Goal: Browse casually: Explore the website without a specific task or goal

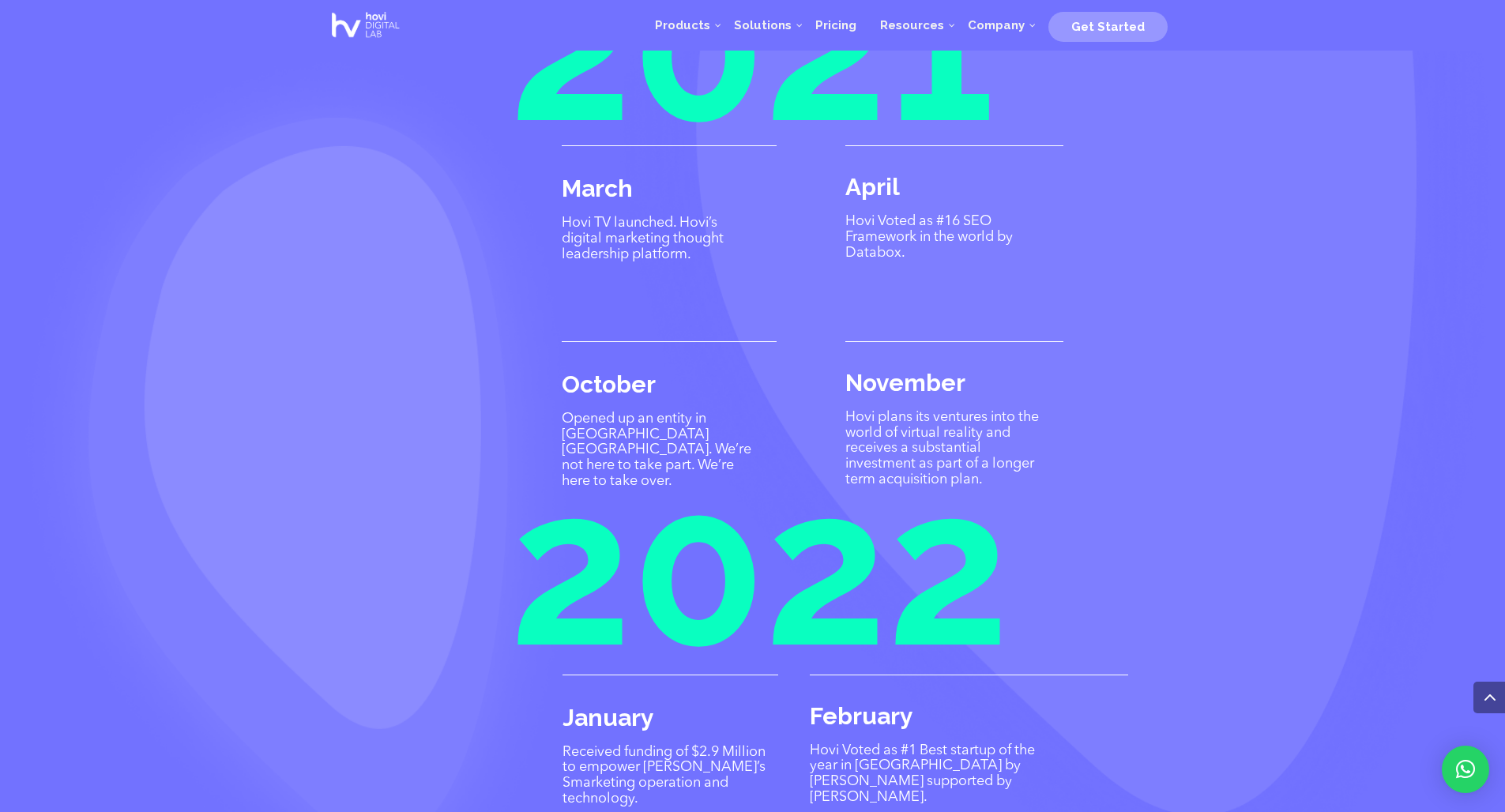
scroll to position [3547, 0]
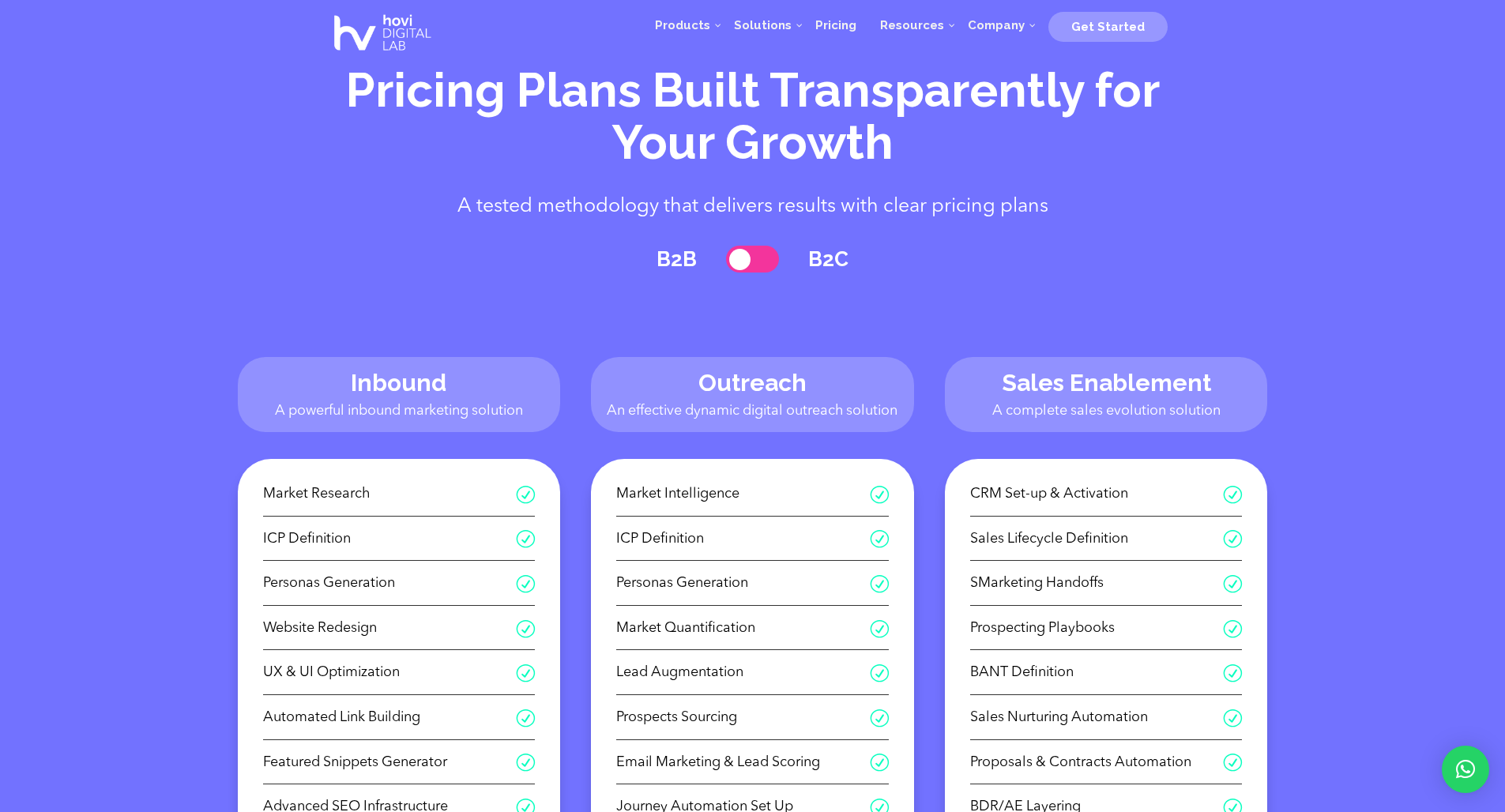
click at [529, 13] on div "Products Digital Marketing Services Inbound Setup the Ultimate Inbound Marketin…" at bounding box center [821, 33] width 717 height 63
click at [398, 14] on img at bounding box center [383, 33] width 113 height 63
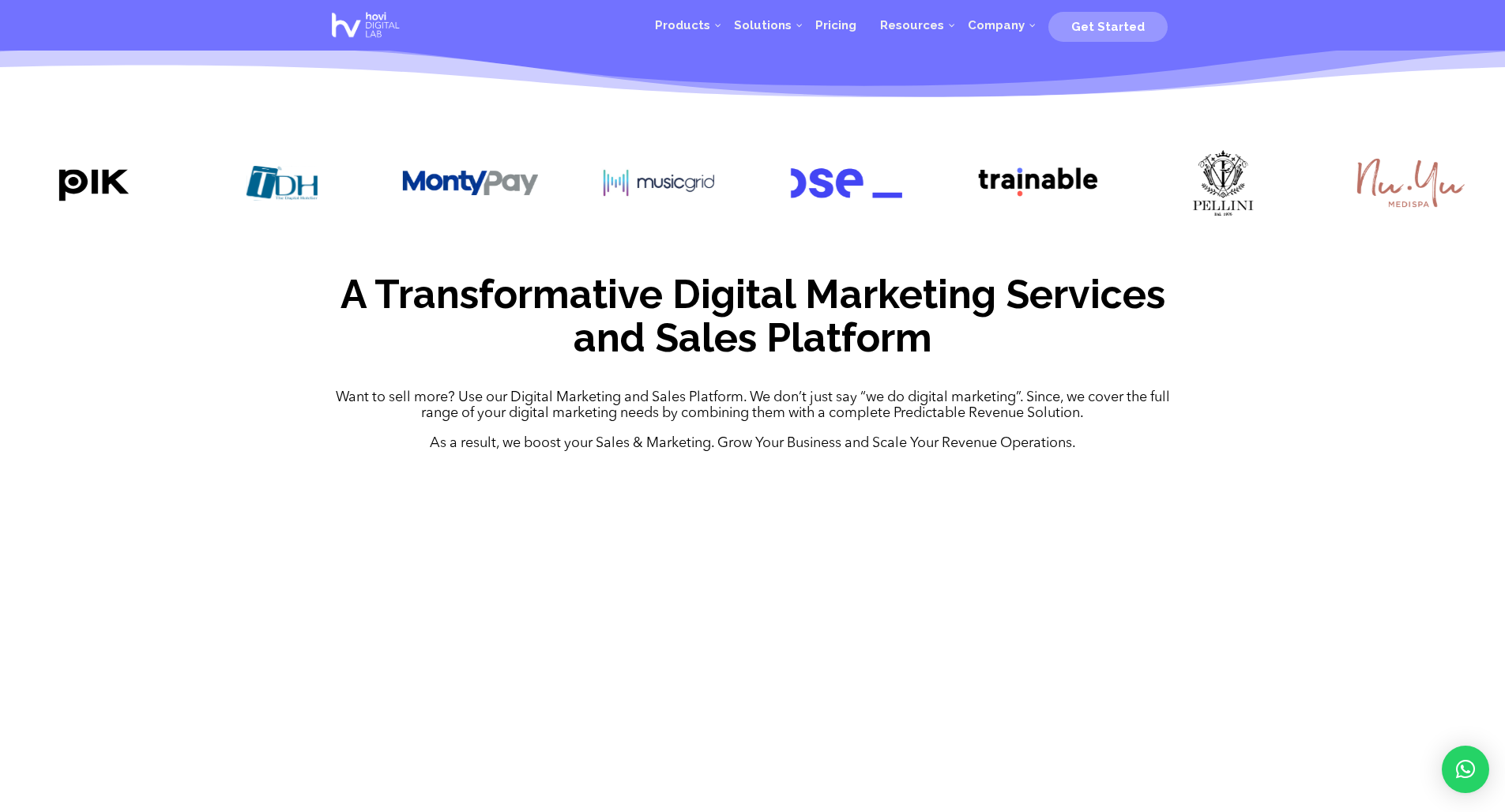
scroll to position [108, 0]
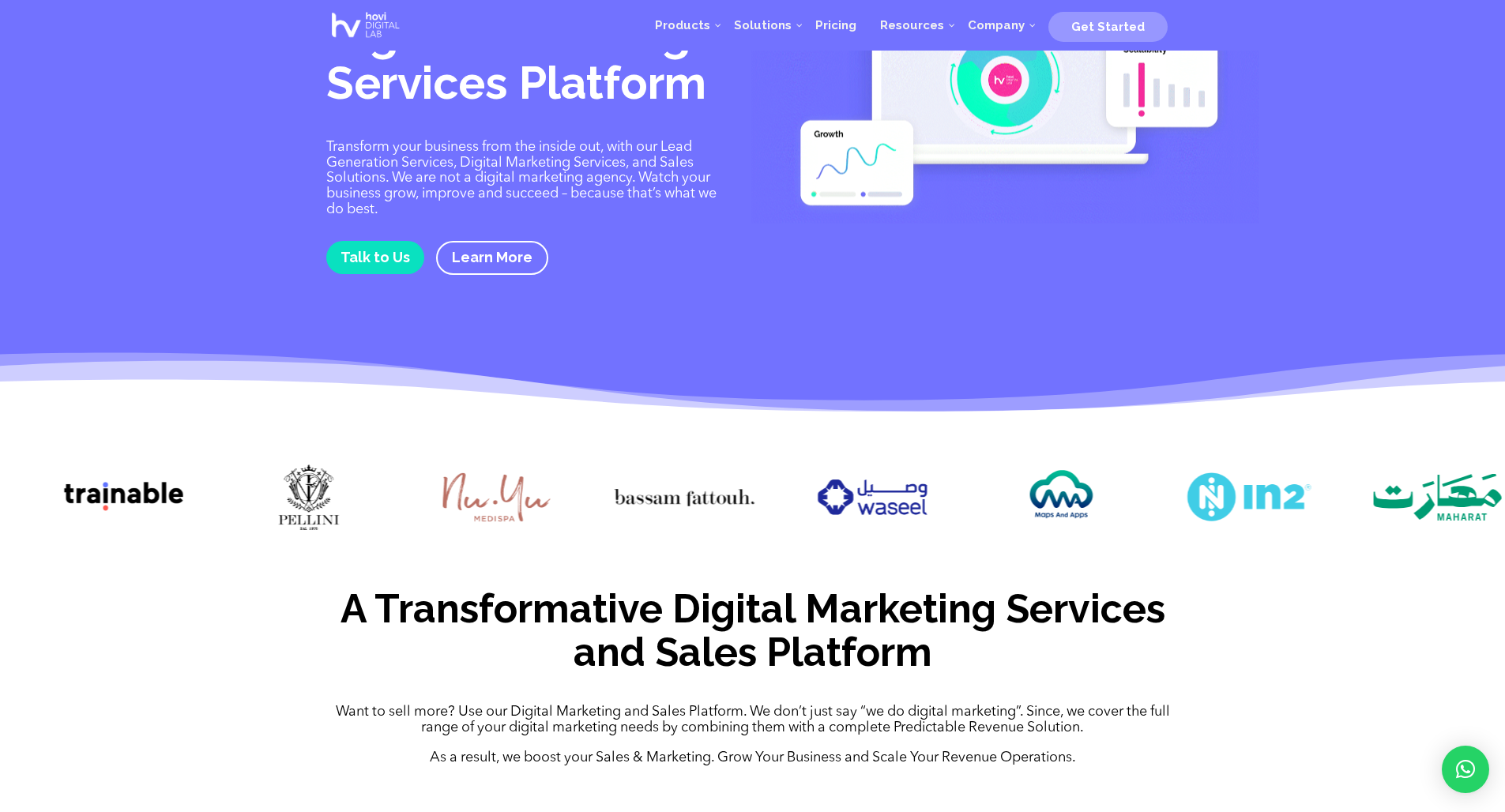
drag, startPoint x: 1257, startPoint y: 494, endPoint x: 309, endPoint y: 449, distance: 949.1
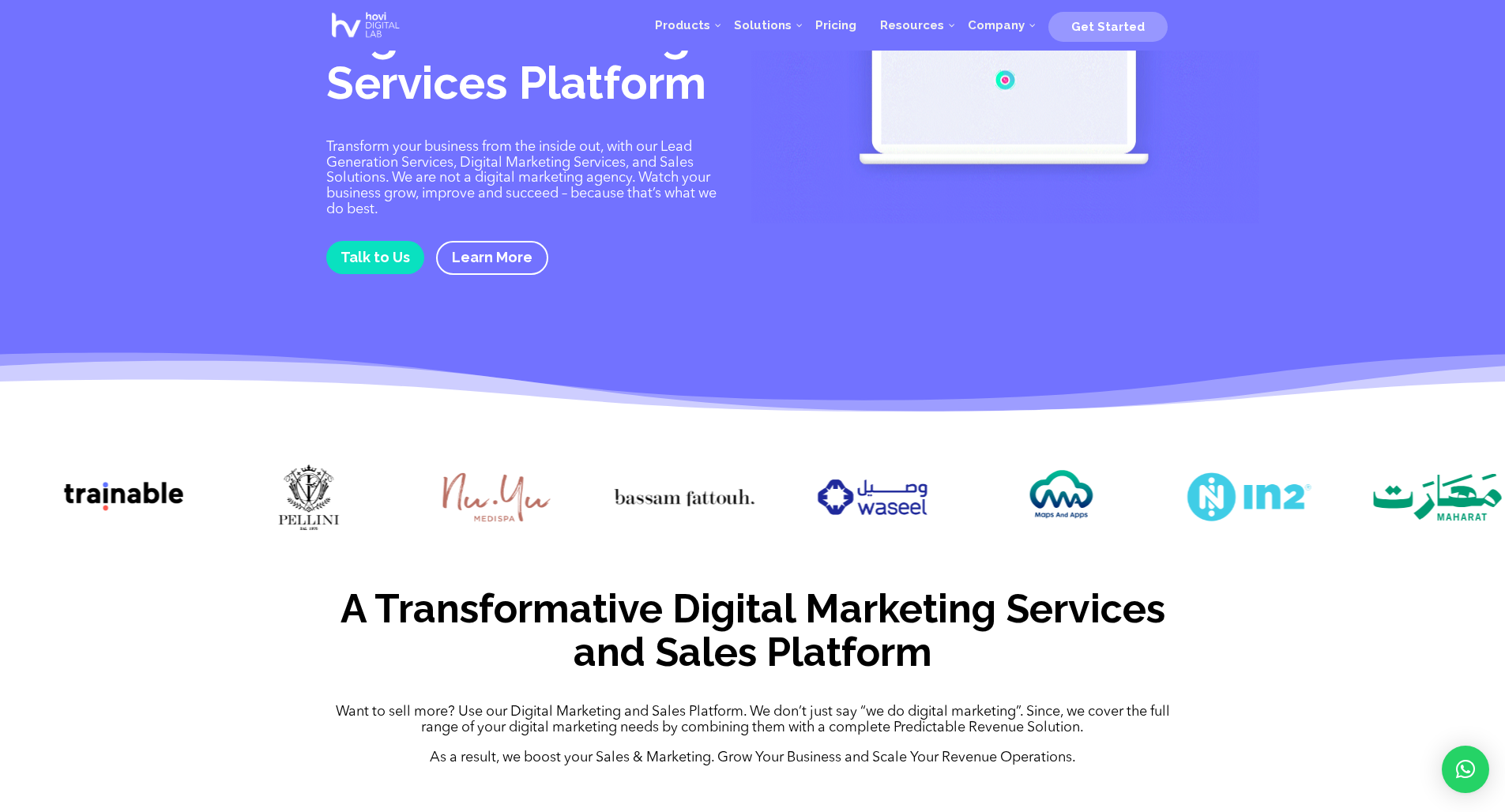
click at [309, 449] on div at bounding box center [752, 500] width 1505 height 123
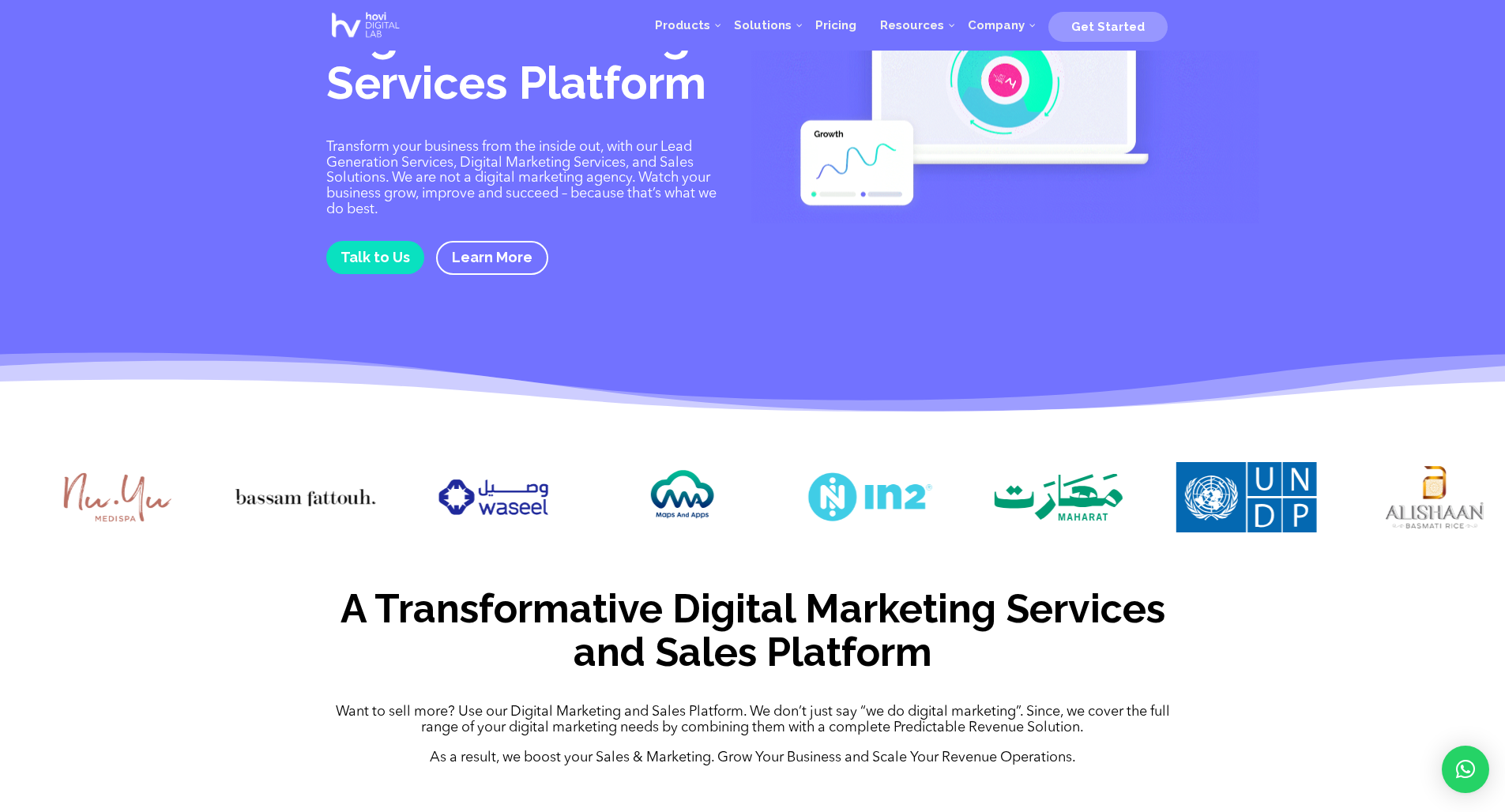
drag, startPoint x: 863, startPoint y: 487, endPoint x: 493, endPoint y: 470, distance: 370.4
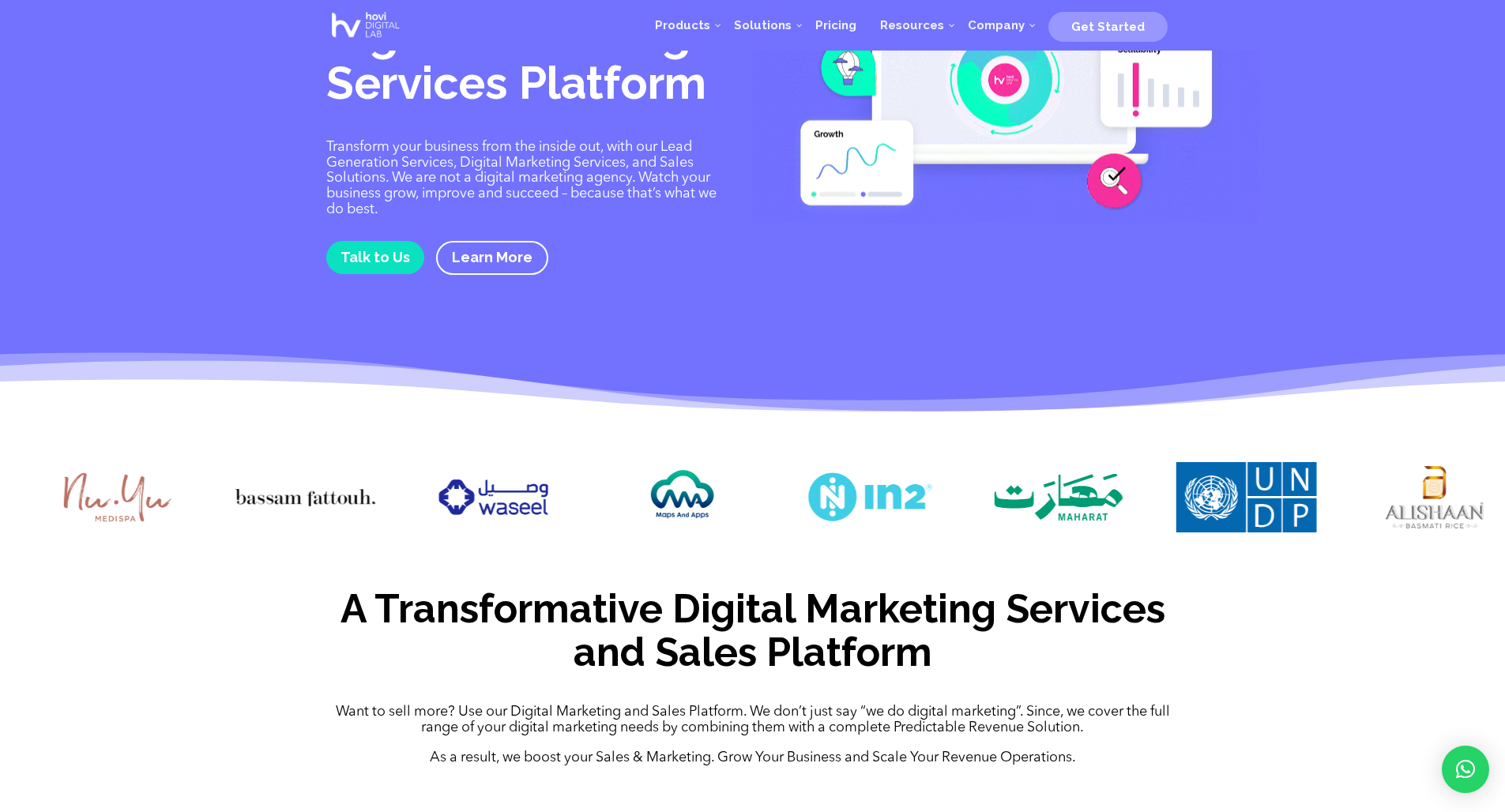
click at [501, 469] on img at bounding box center [494, 497] width 141 height 70
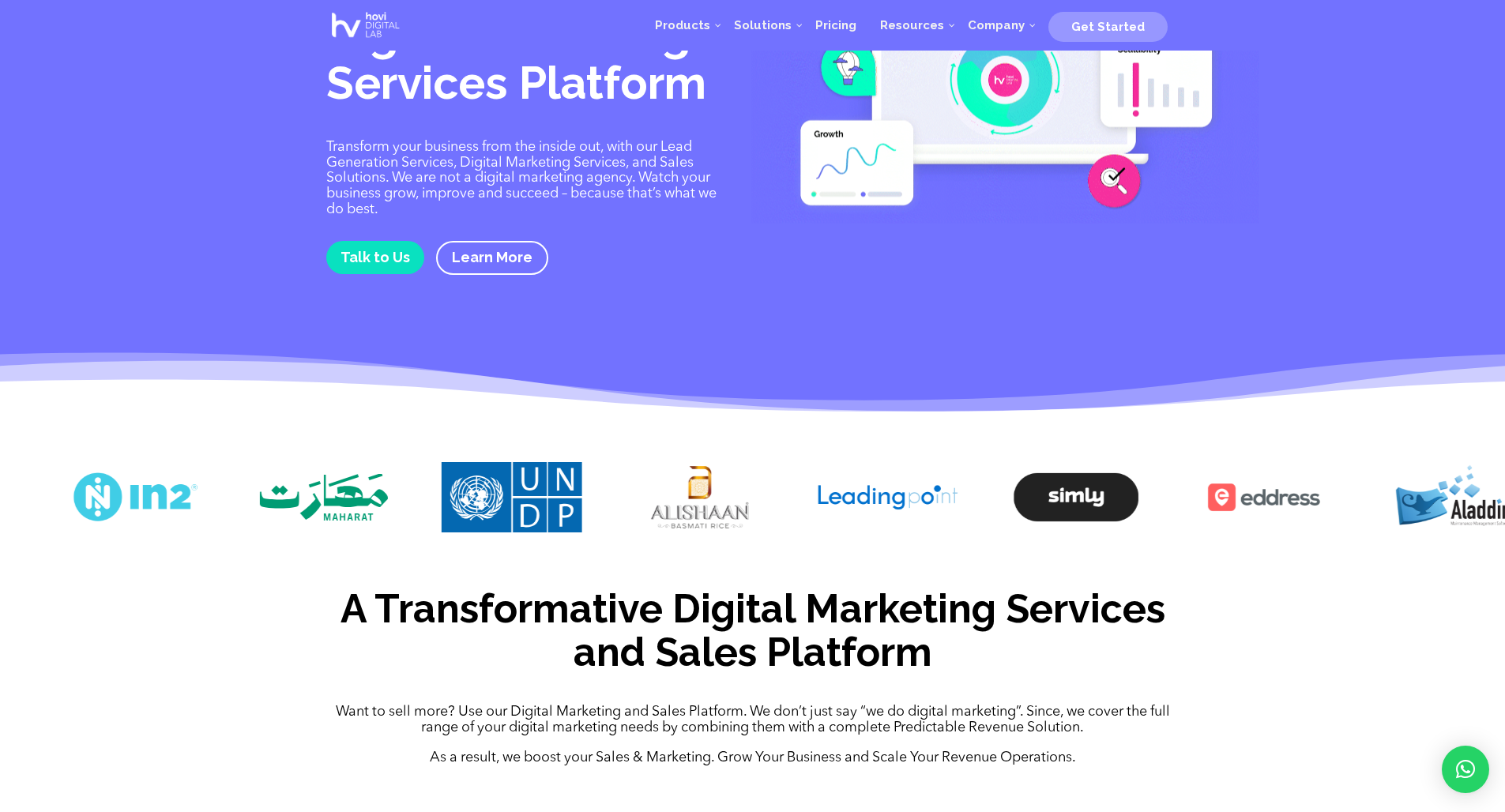
drag, startPoint x: 958, startPoint y: 496, endPoint x: 302, endPoint y: 472, distance: 656.4
click at [302, 472] on img at bounding box center [323, 497] width 141 height 70
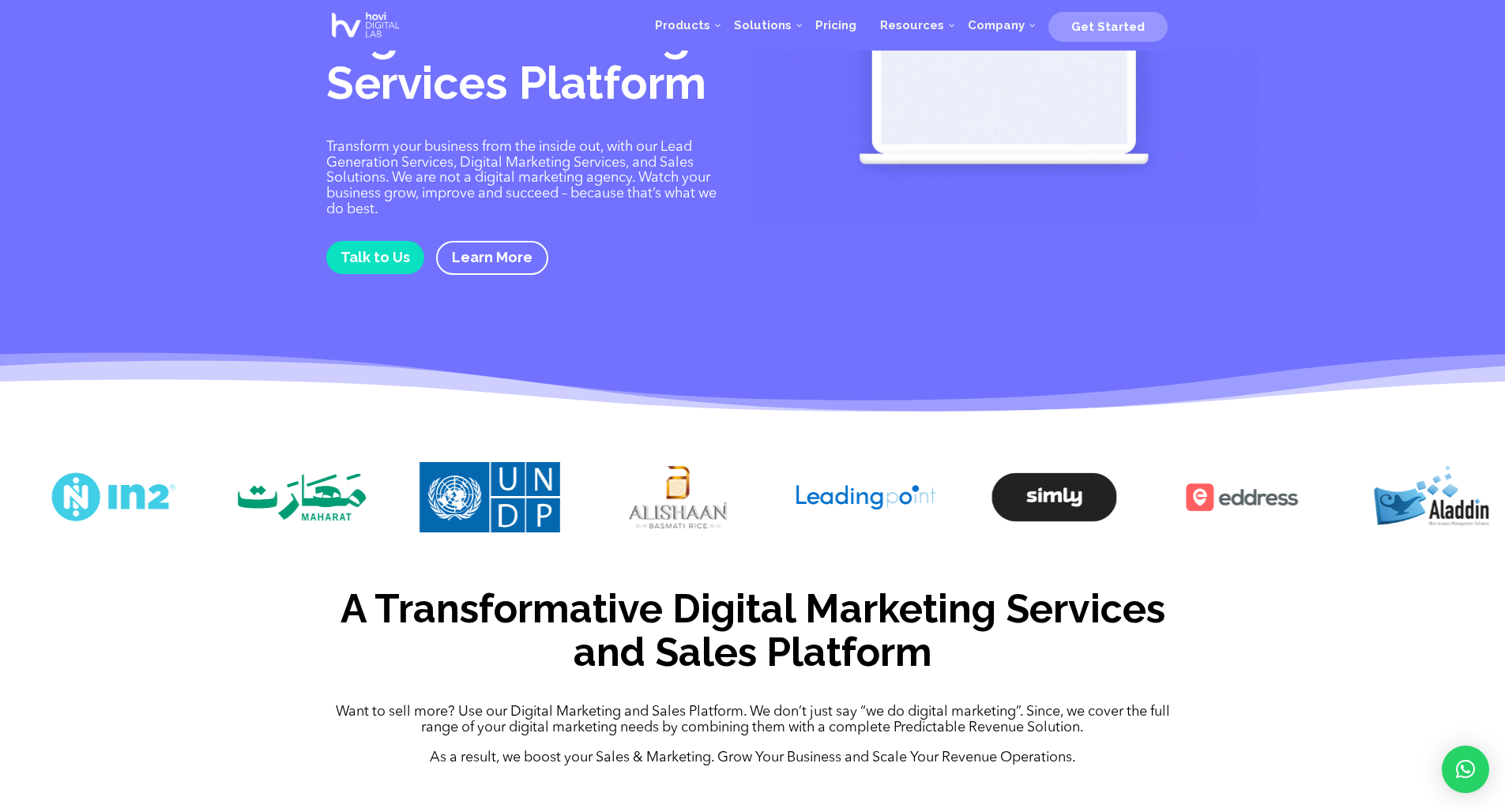
drag, startPoint x: 1241, startPoint y: 493, endPoint x: 1160, endPoint y: 500, distance: 81.3
click at [1160, 500] on div at bounding box center [752, 500] width 1505 height 123
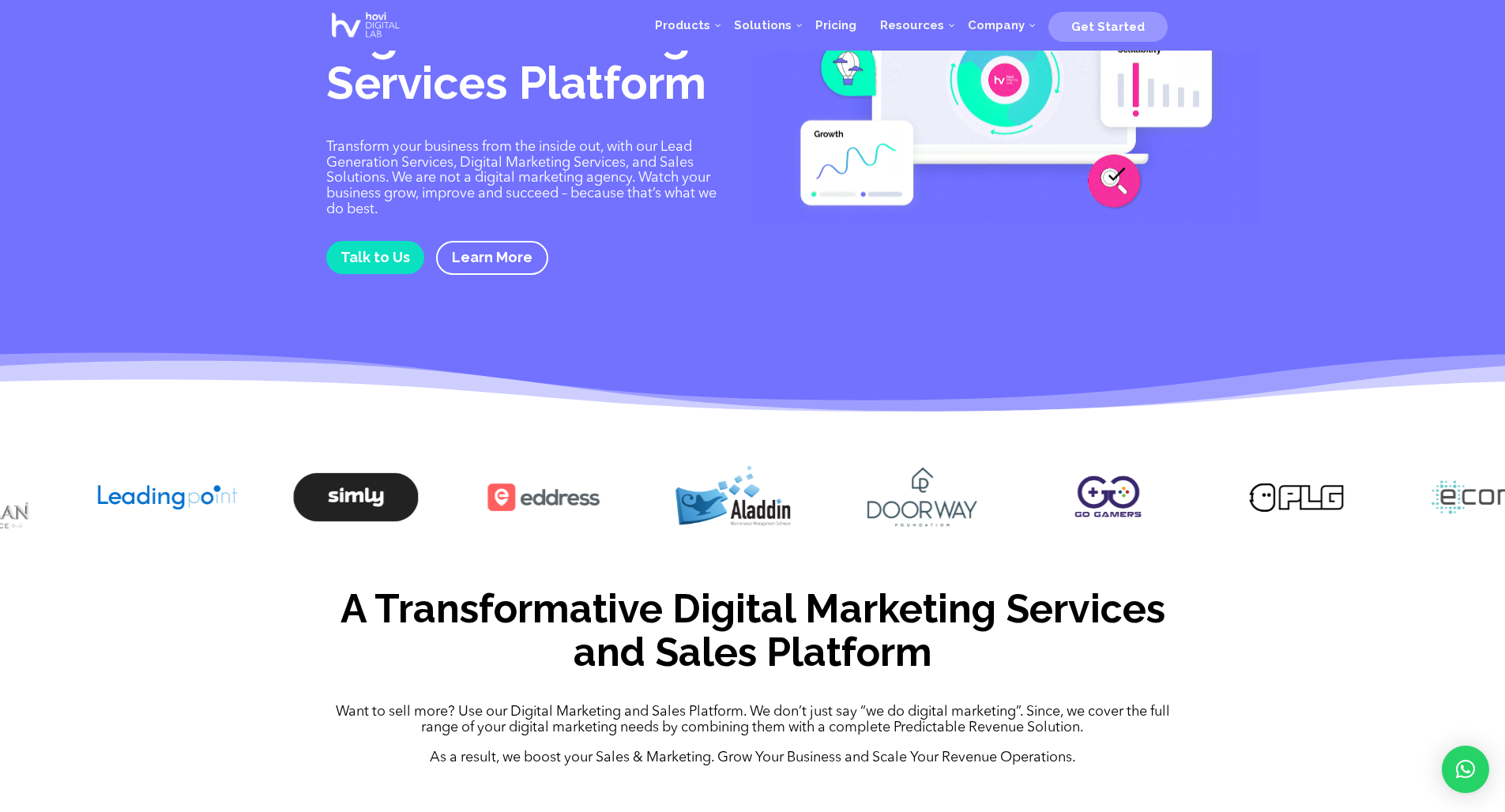
drag, startPoint x: 1131, startPoint y: 501, endPoint x: 426, endPoint y: 490, distance: 705.1
click at [426, 490] on div at bounding box center [752, 500] width 1505 height 123
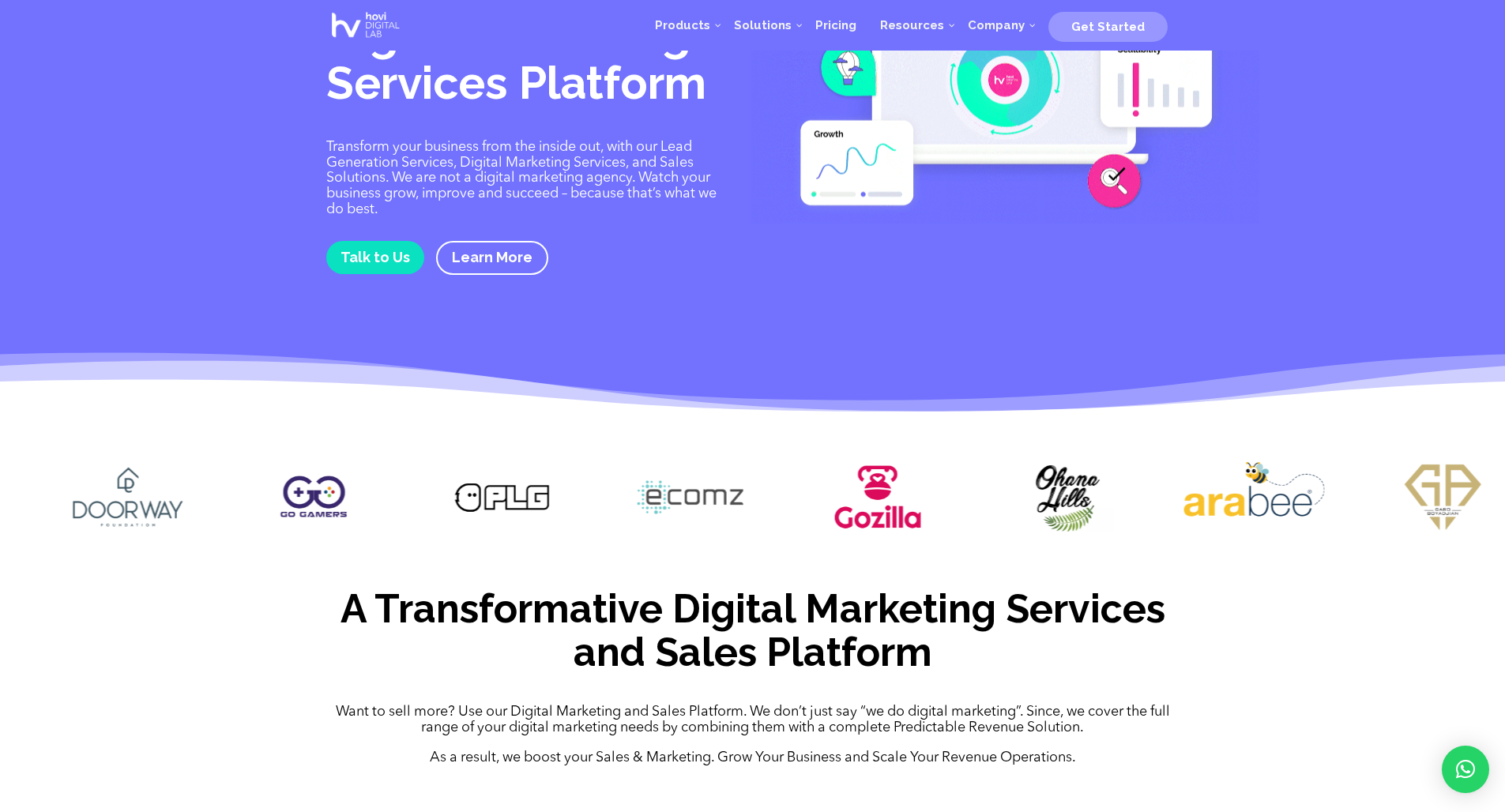
drag, startPoint x: 1114, startPoint y: 480, endPoint x: 345, endPoint y: 459, distance: 769.3
click at [345, 462] on img at bounding box center [313, 497] width 141 height 70
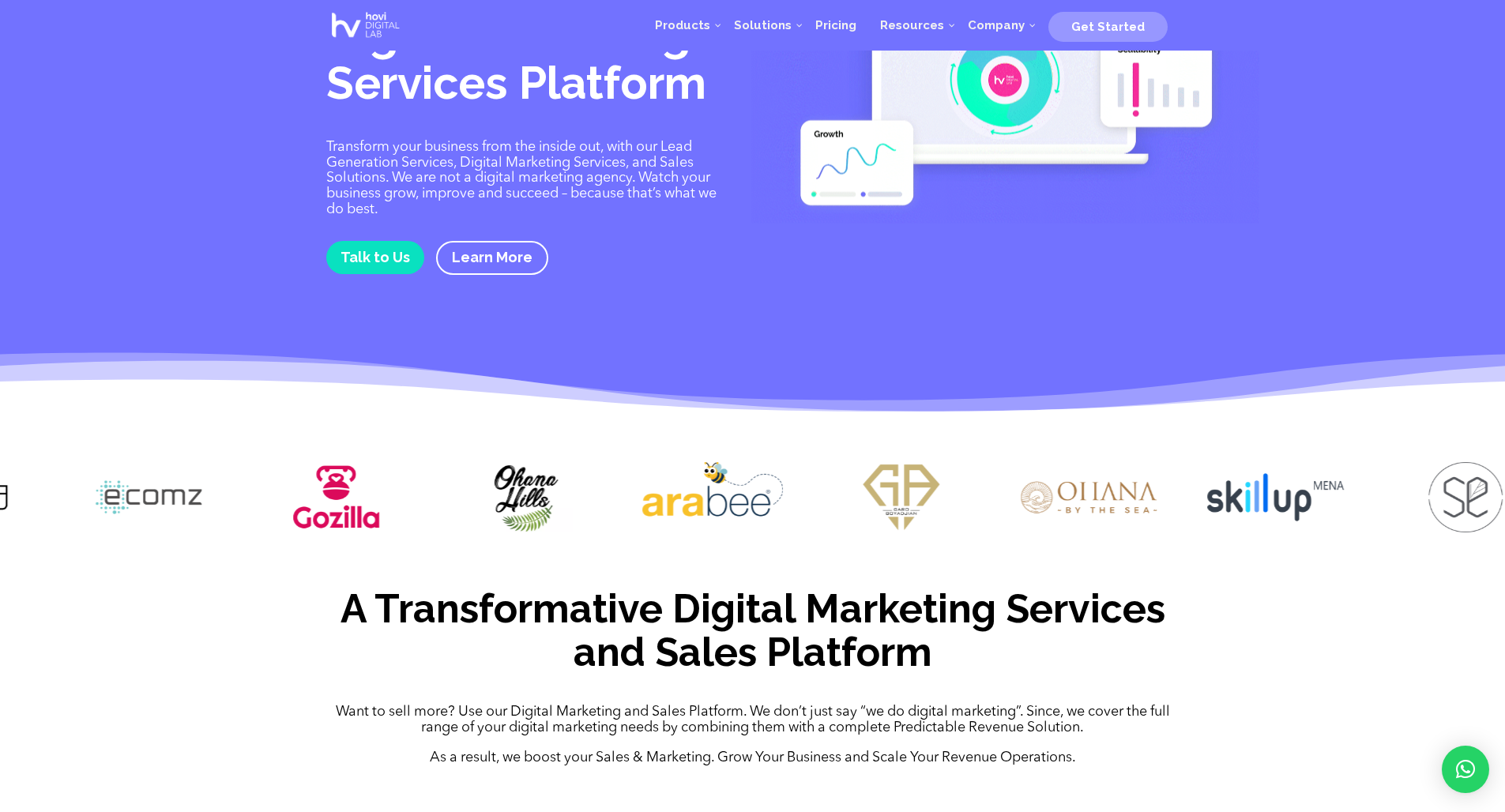
drag, startPoint x: 898, startPoint y: 482, endPoint x: 325, endPoint y: 445, distance: 574.2
click at [325, 445] on div at bounding box center [752, 500] width 1505 height 123
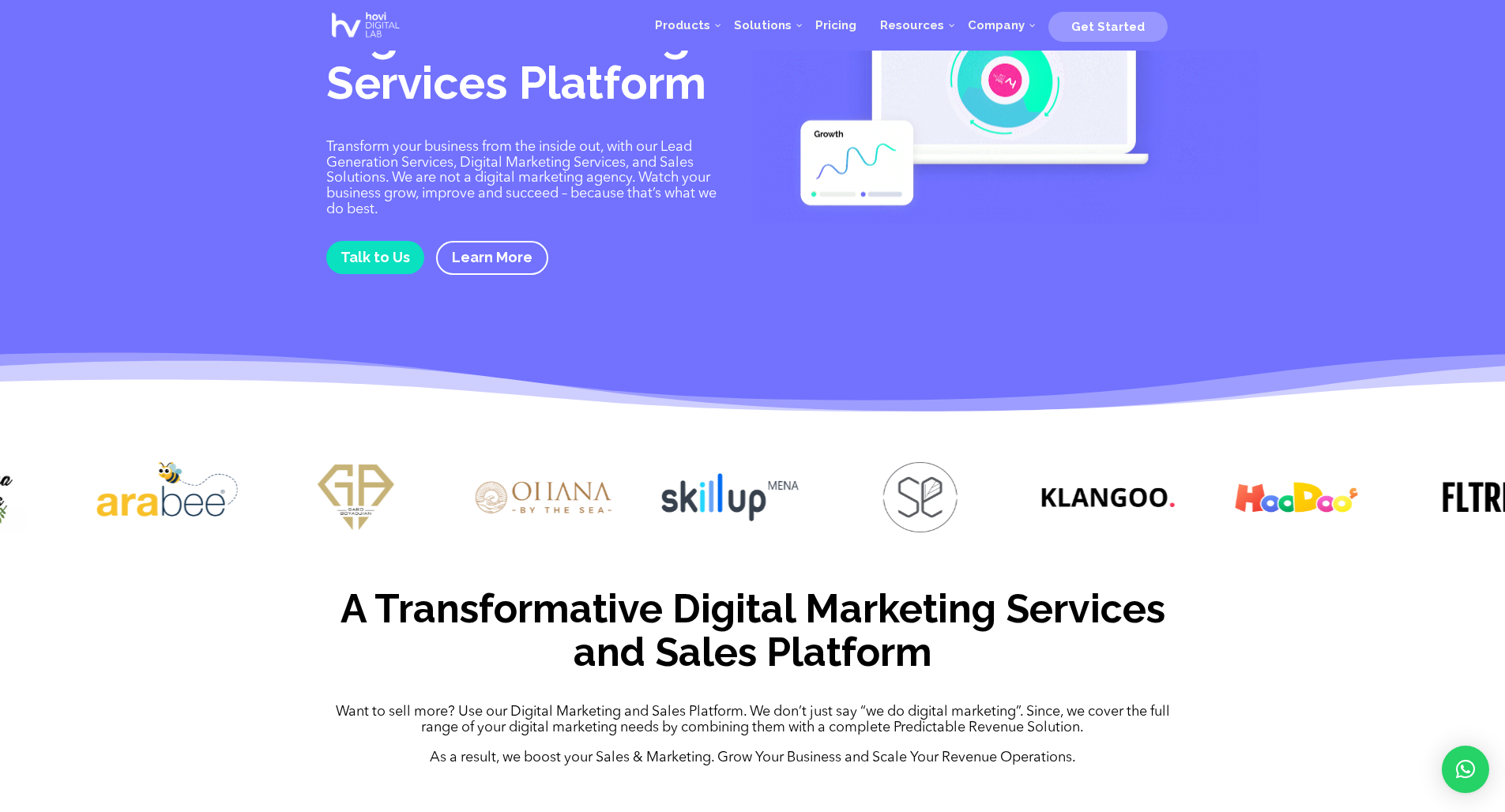
drag, startPoint x: 997, startPoint y: 489, endPoint x: 496, endPoint y: 491, distance: 501.0
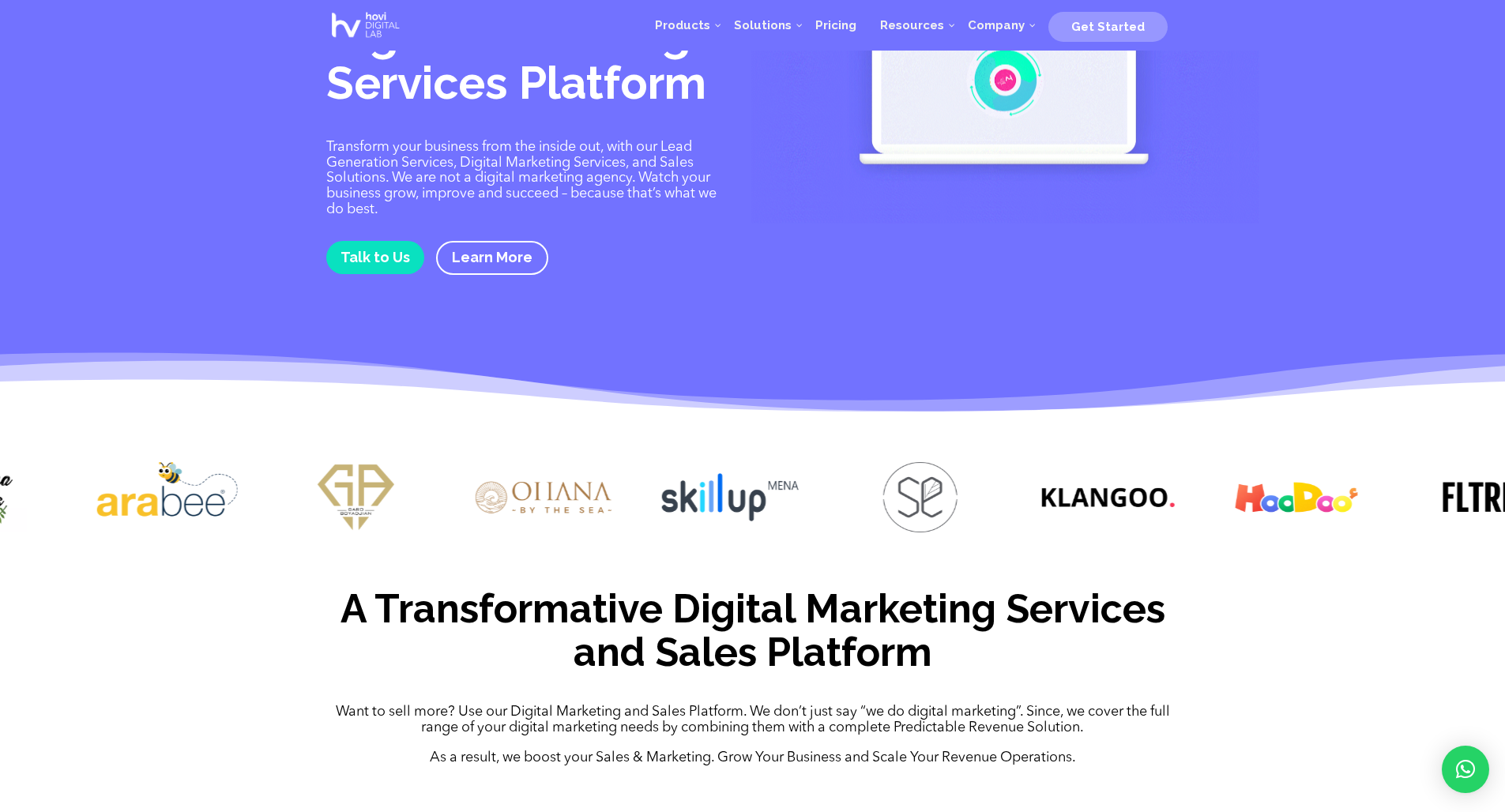
click at [496, 491] on img at bounding box center [543, 497] width 141 height 70
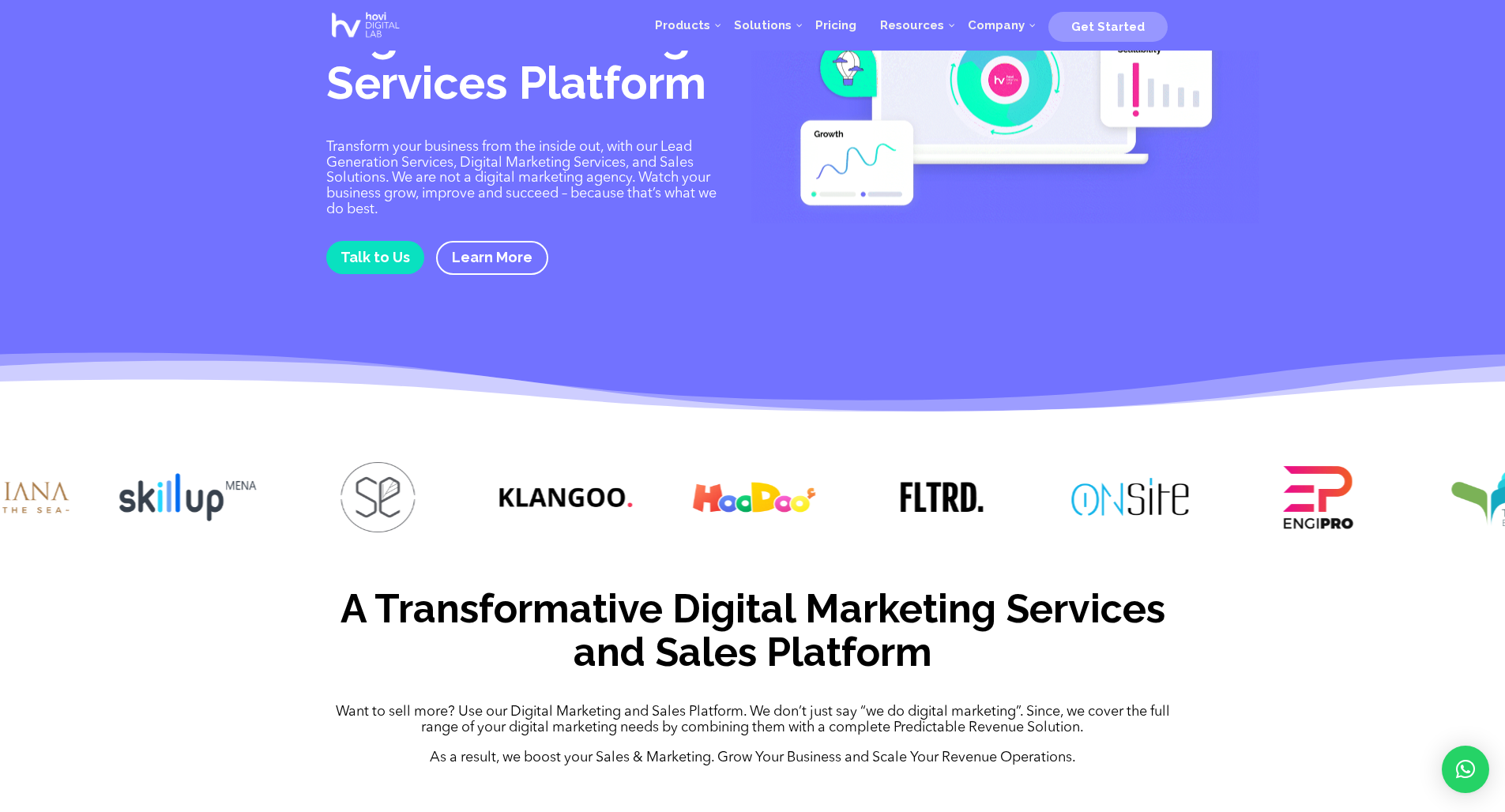
drag, startPoint x: 1007, startPoint y: 493, endPoint x: 463, endPoint y: 494, distance: 544.0
click at [463, 494] on div at bounding box center [752, 500] width 1505 height 123
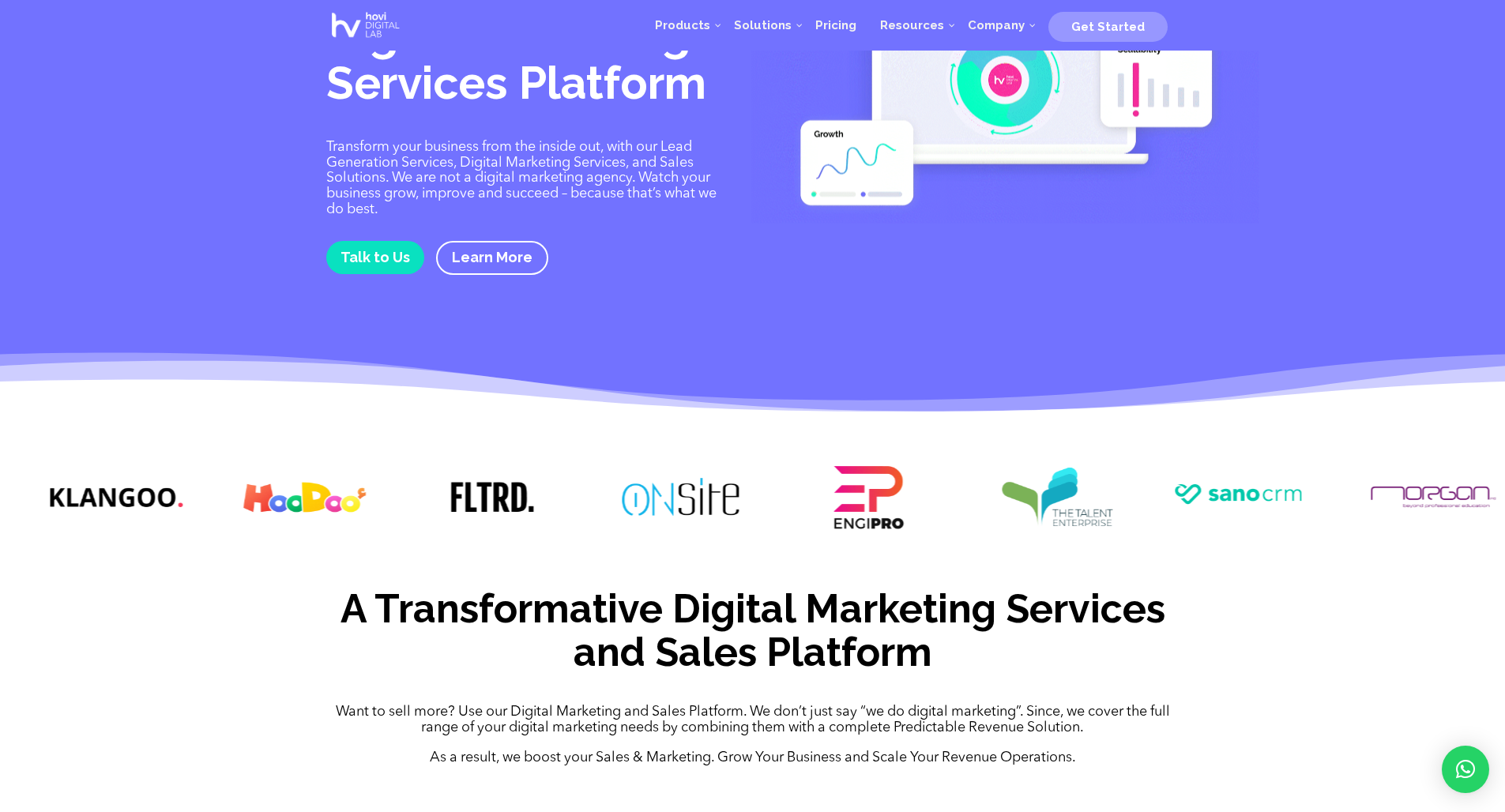
drag, startPoint x: 1017, startPoint y: 504, endPoint x: 594, endPoint y: 491, distance: 423.2
click at [594, 491] on div at bounding box center [752, 500] width 1505 height 123
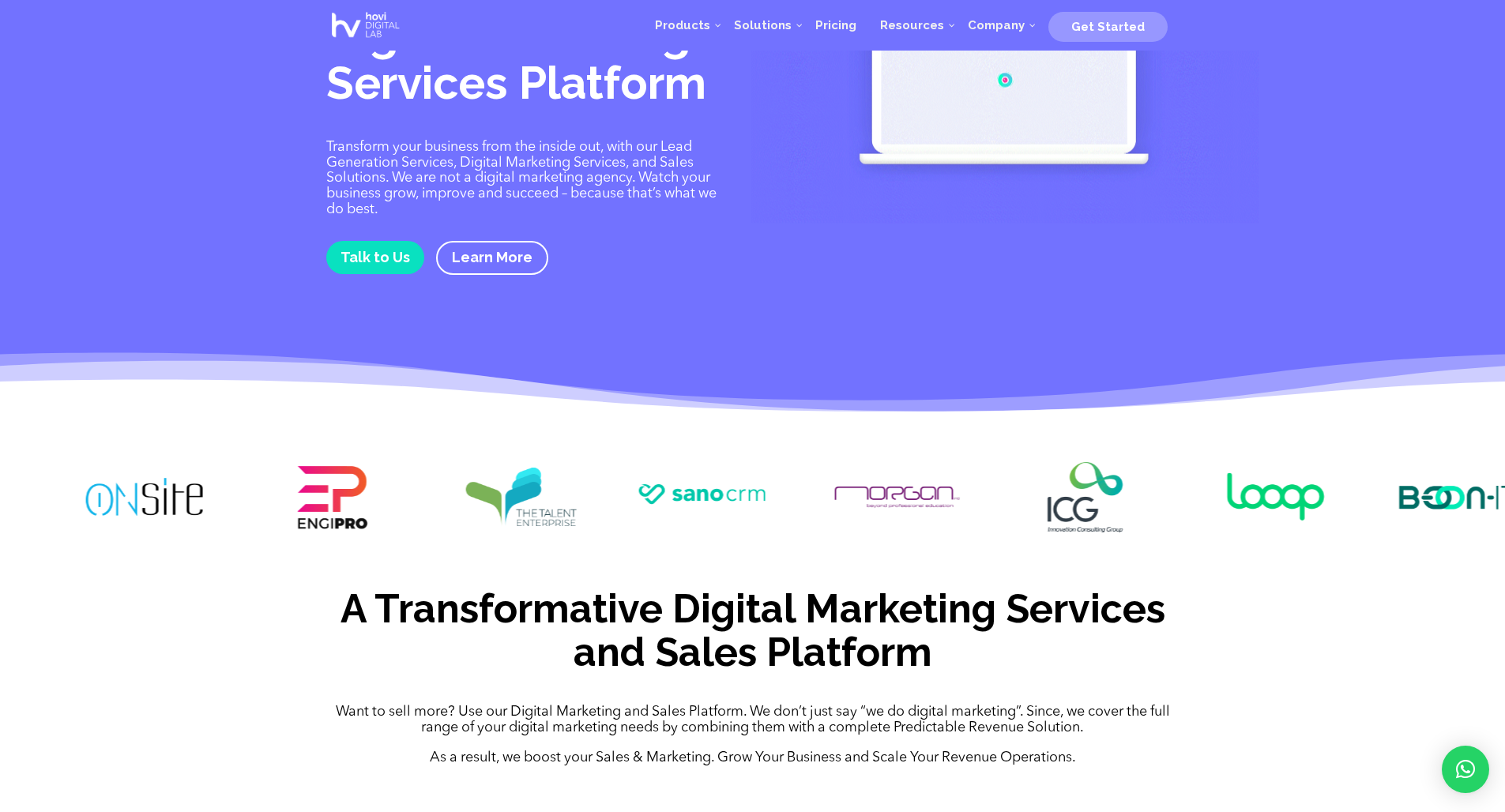
drag, startPoint x: 1058, startPoint y: 494, endPoint x: 524, endPoint y: 473, distance: 534.4
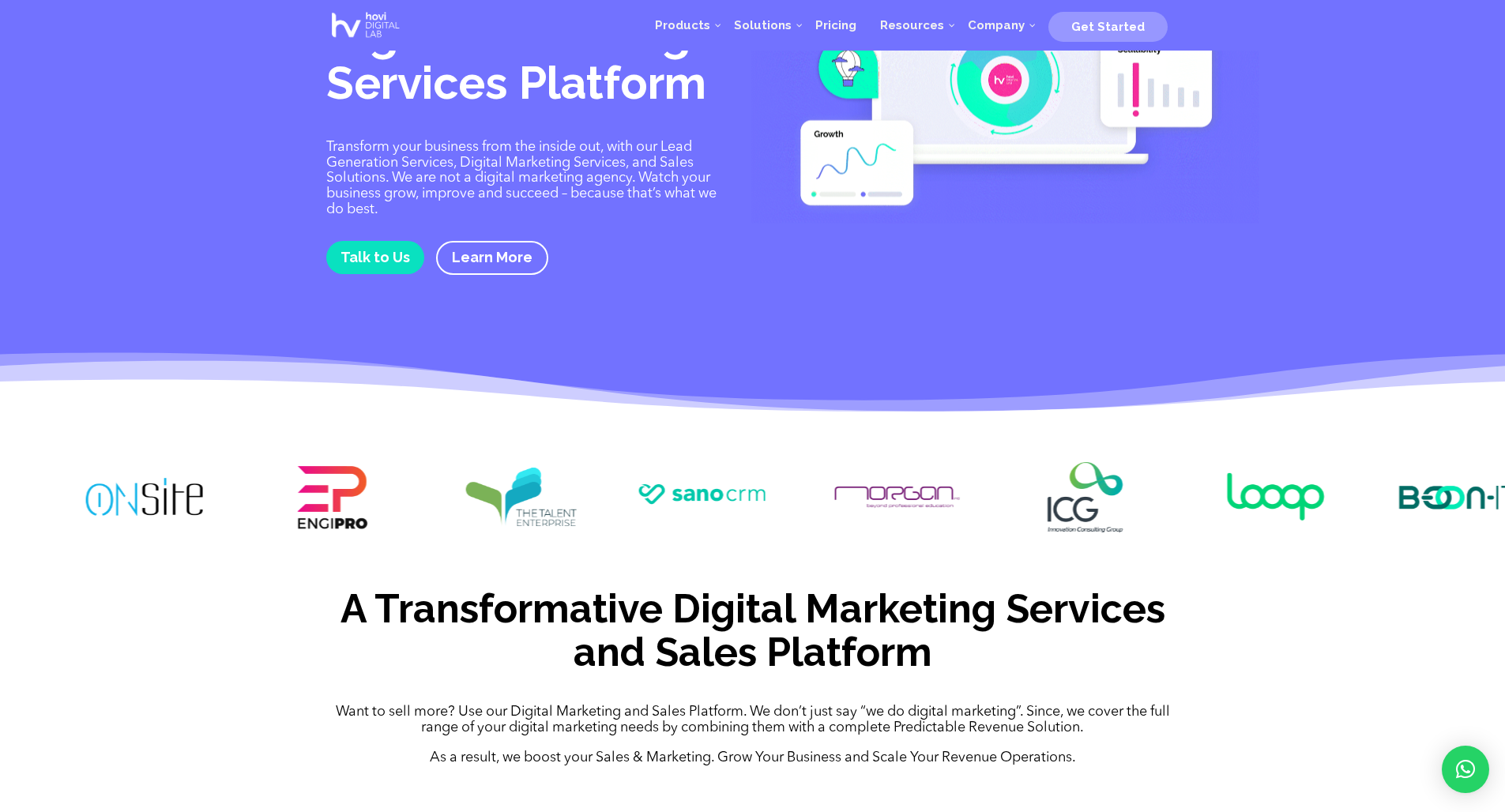
click at [524, 473] on img at bounding box center [521, 497] width 141 height 70
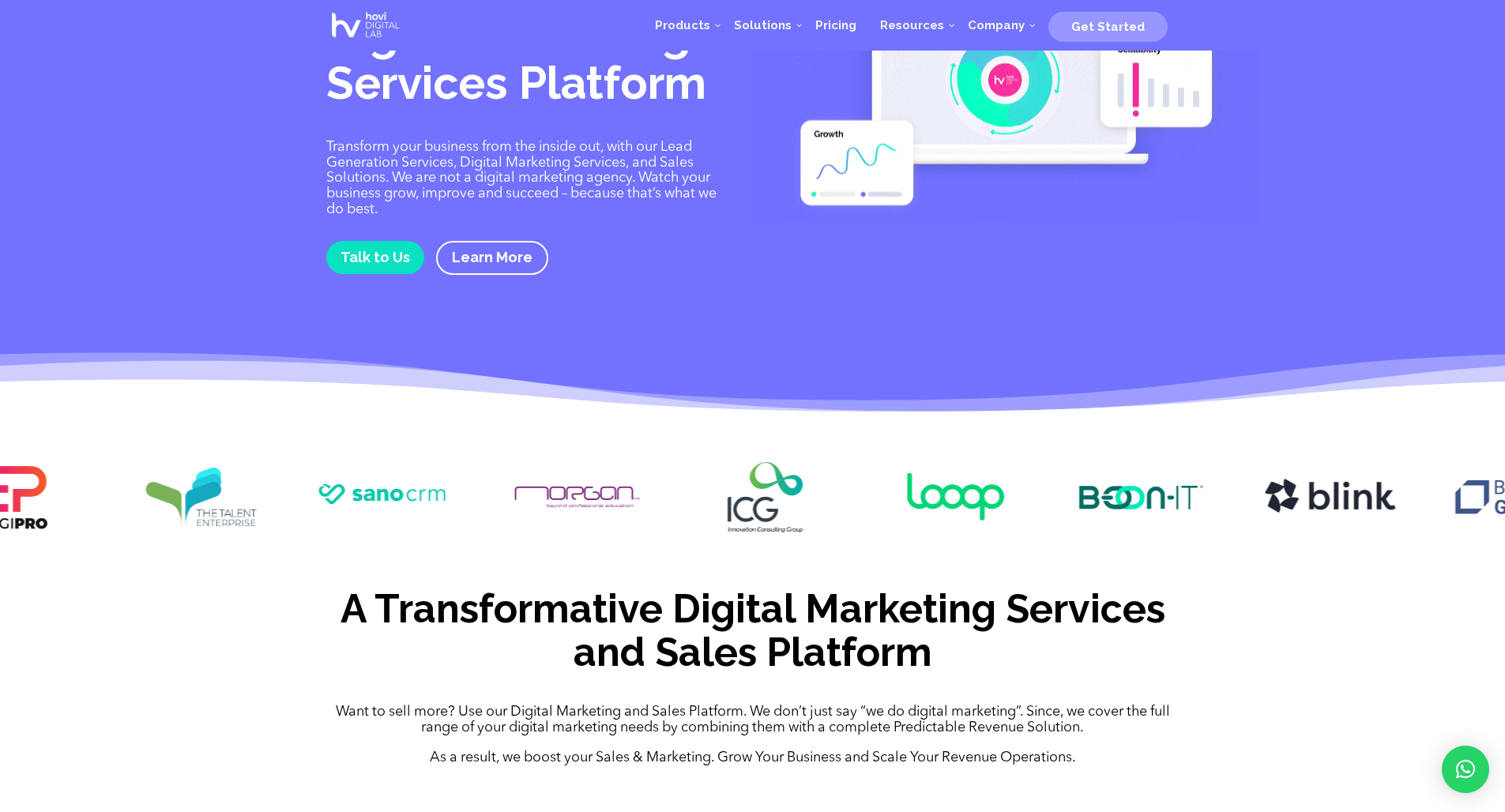
drag, startPoint x: 924, startPoint y: 489, endPoint x: 609, endPoint y: 493, distance: 315.0
click at [608, 492] on img at bounding box center [577, 497] width 141 height 70
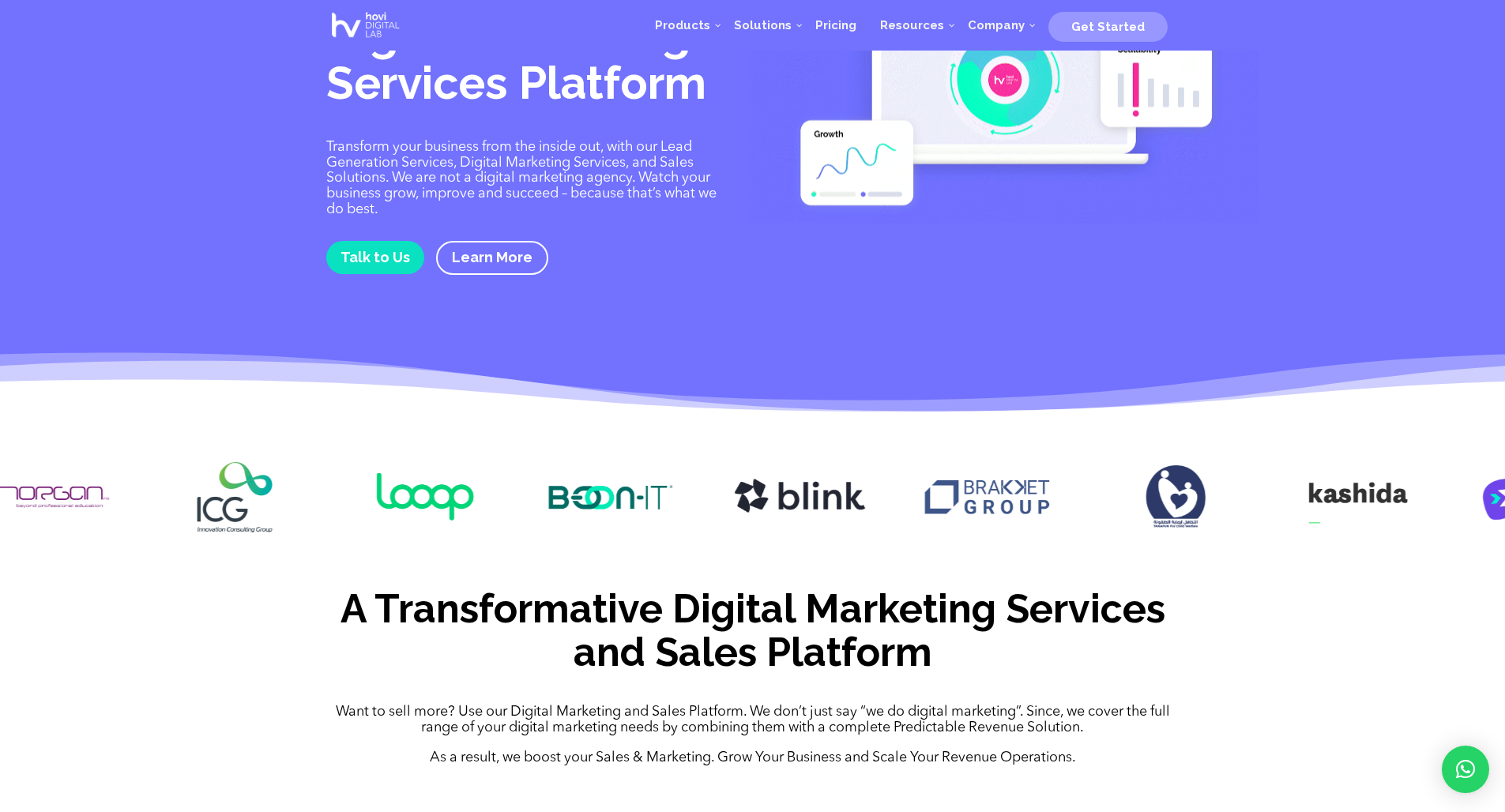
drag, startPoint x: 1063, startPoint y: 498, endPoint x: 581, endPoint y: 493, distance: 482.0
click at [581, 493] on img at bounding box center [611, 497] width 141 height 70
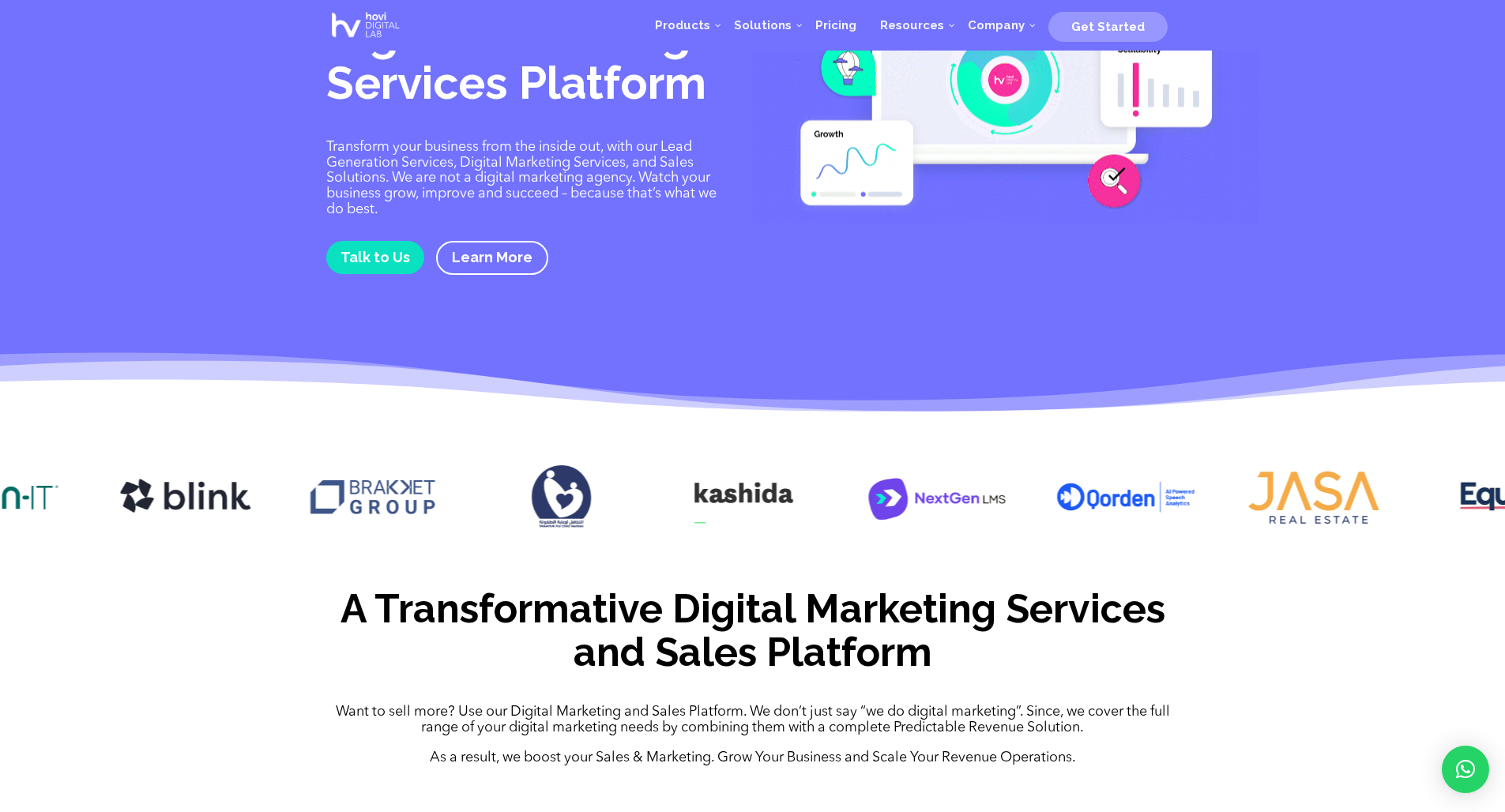
drag, startPoint x: 1162, startPoint y: 492, endPoint x: 561, endPoint y: 500, distance: 601.1
click at [561, 500] on img at bounding box center [561, 497] width 141 height 70
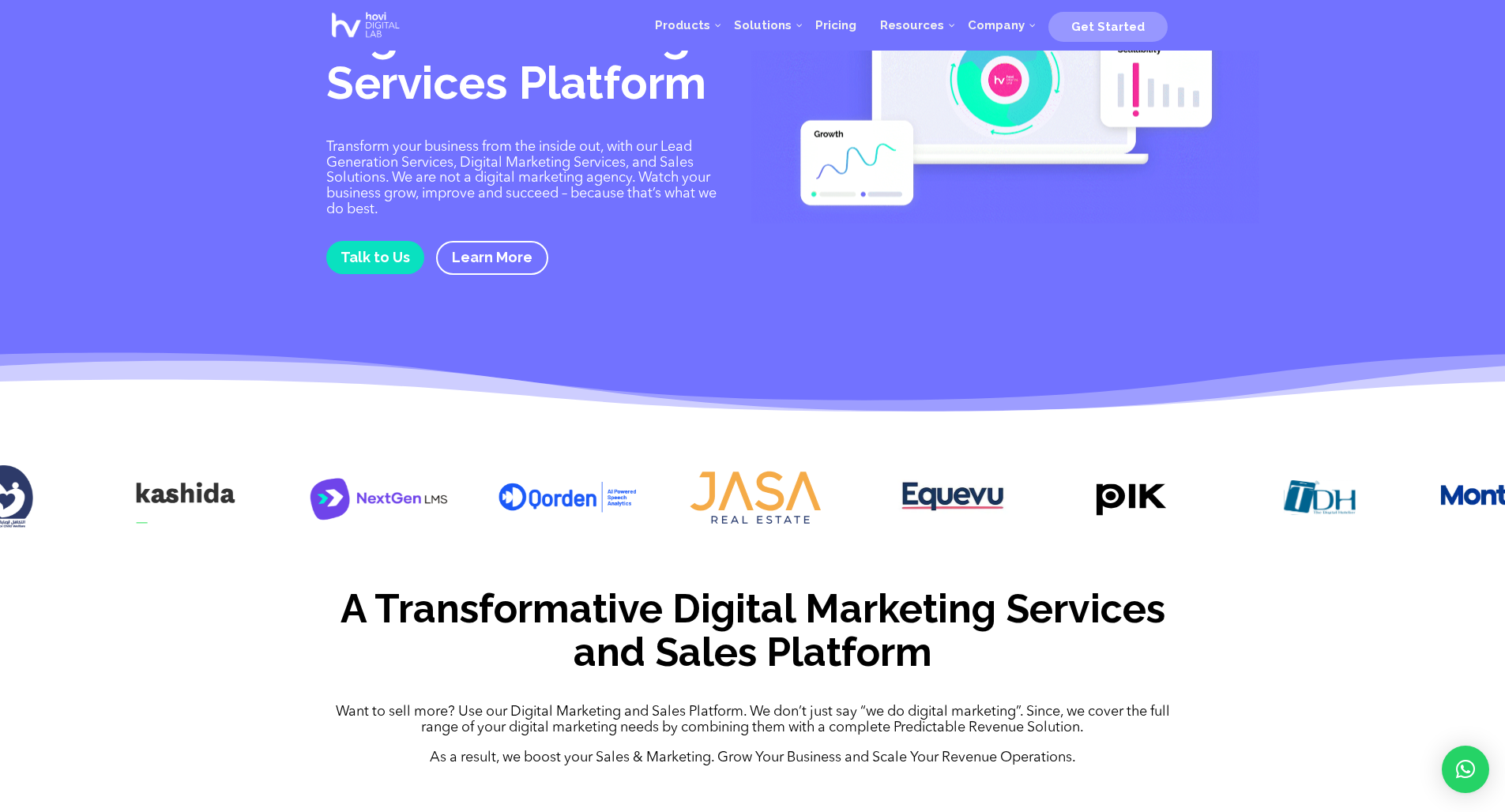
drag, startPoint x: 1171, startPoint y: 495, endPoint x: 634, endPoint y: 505, distance: 537.1
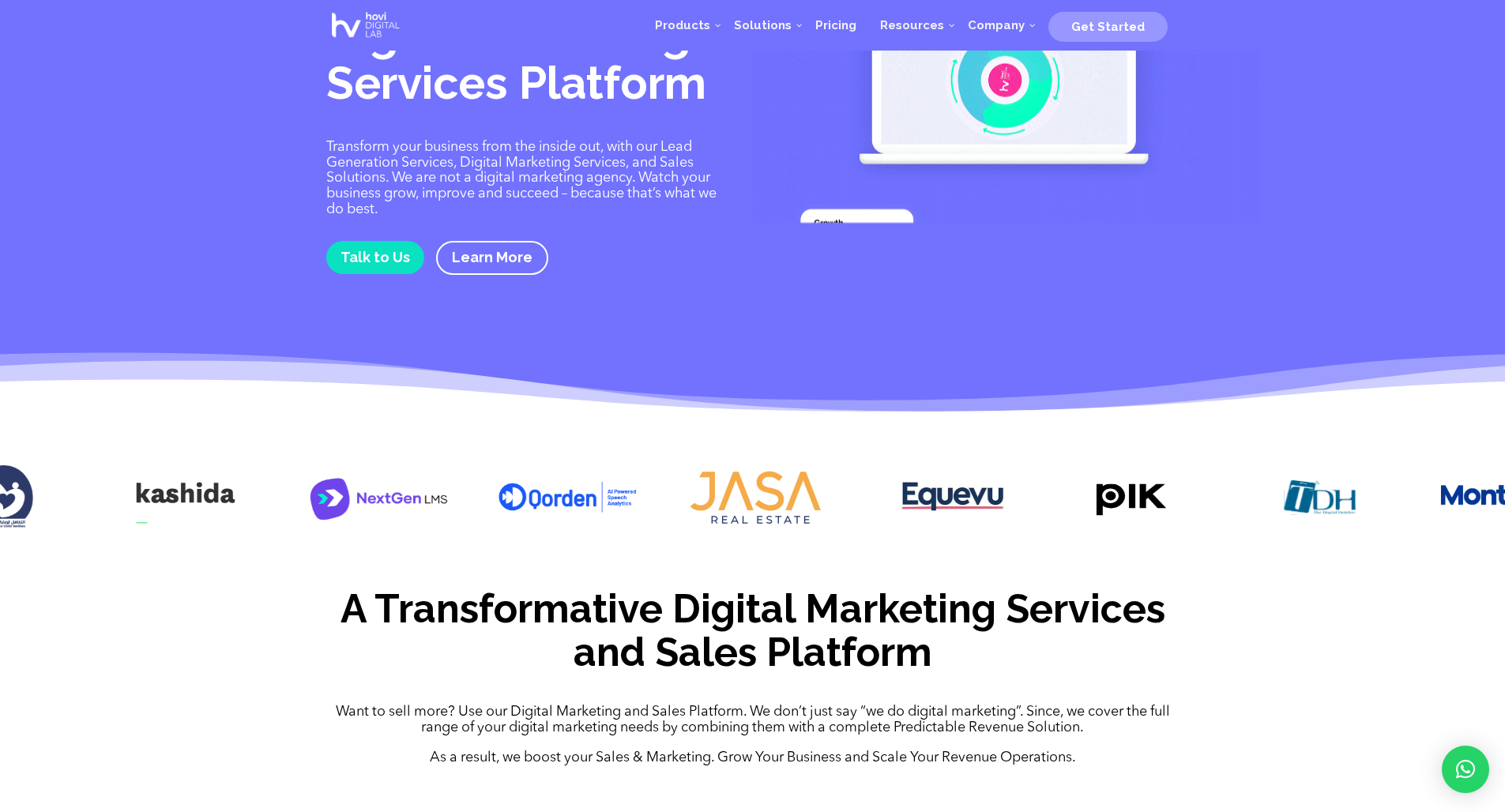
click at [634, 505] on img at bounding box center [568, 497] width 141 height 70
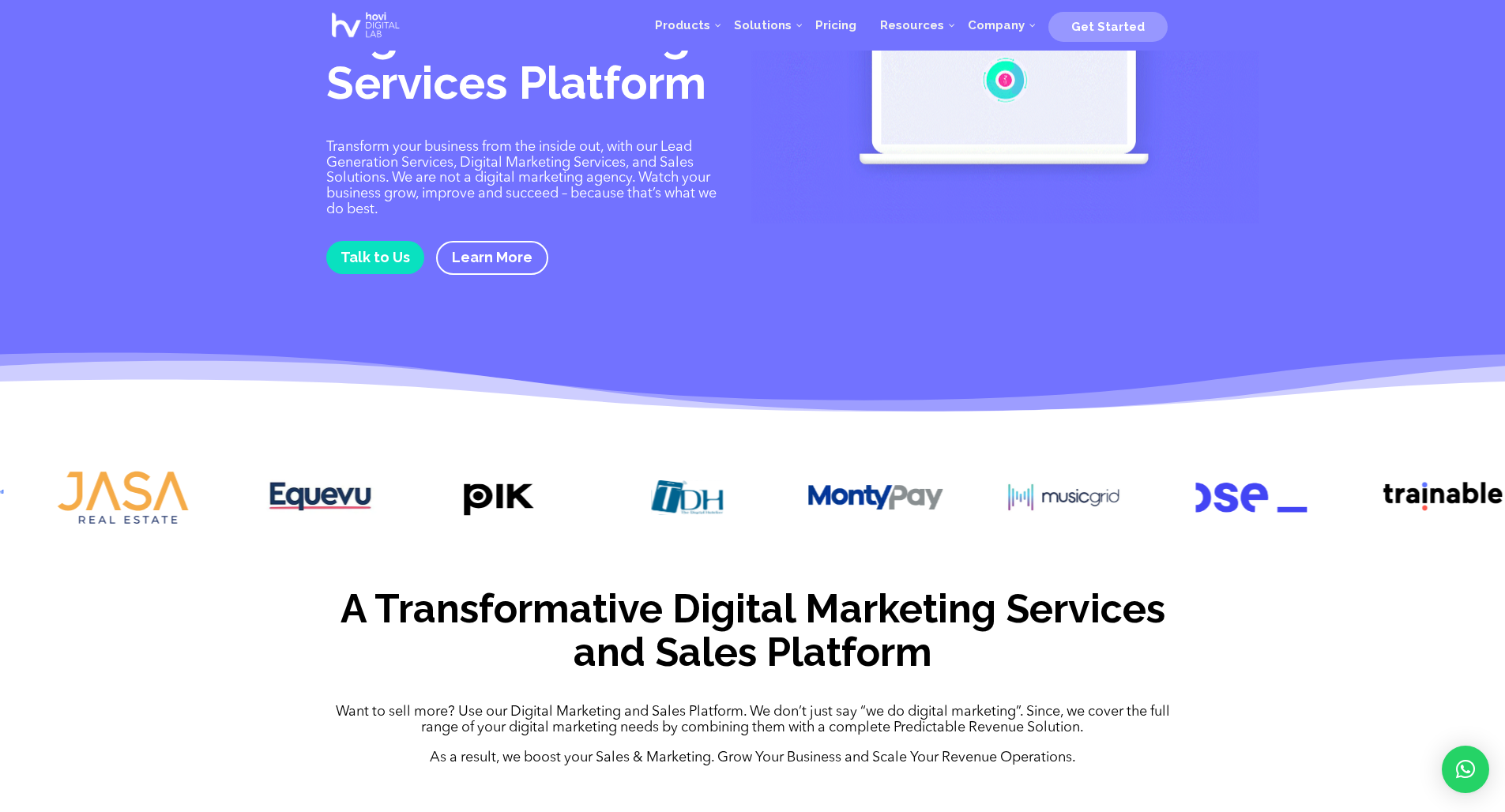
drag, startPoint x: 1214, startPoint y: 490, endPoint x: 543, endPoint y: 502, distance: 671.1
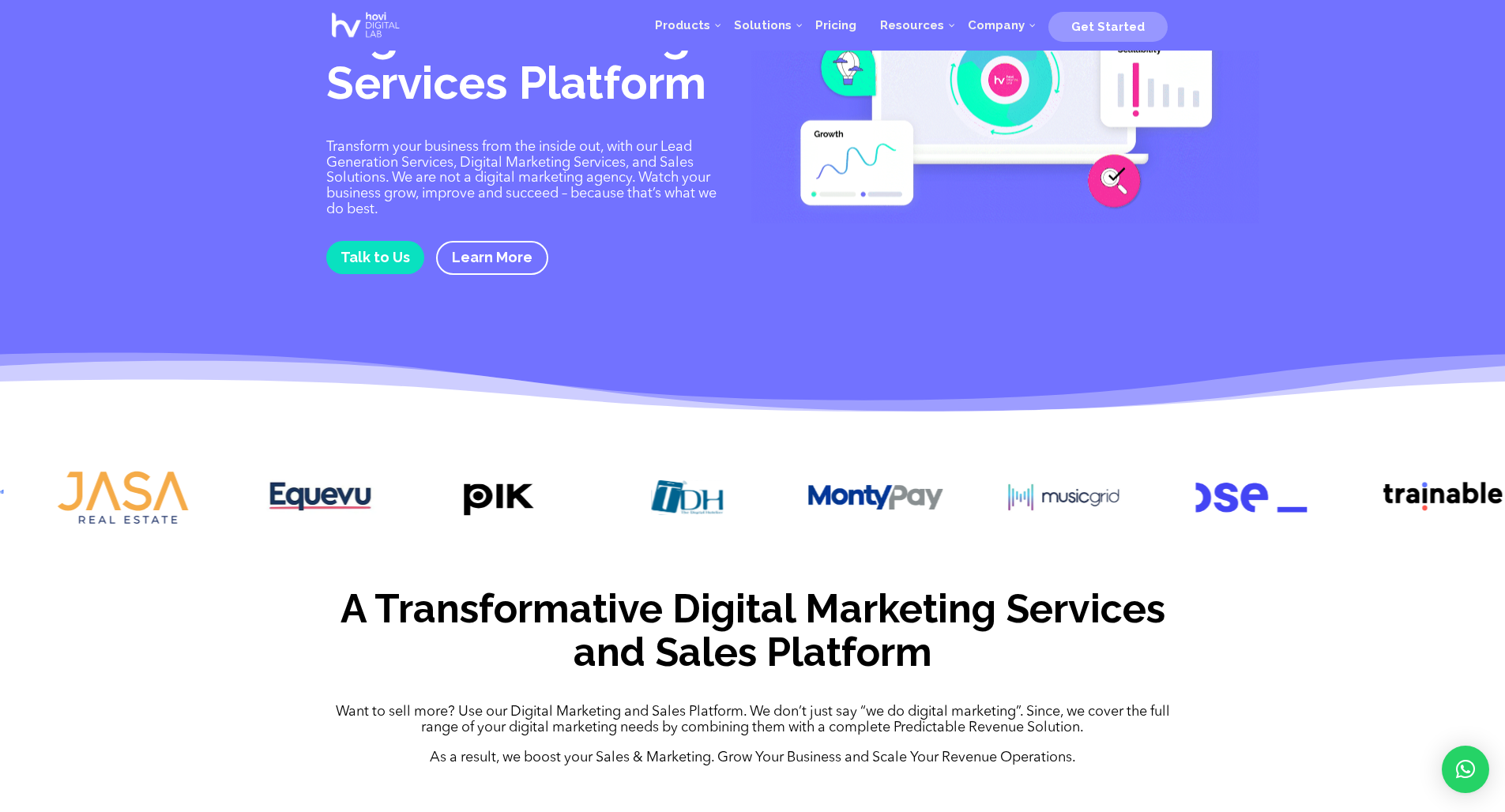
click at [543, 502] on div at bounding box center [752, 500] width 1505 height 123
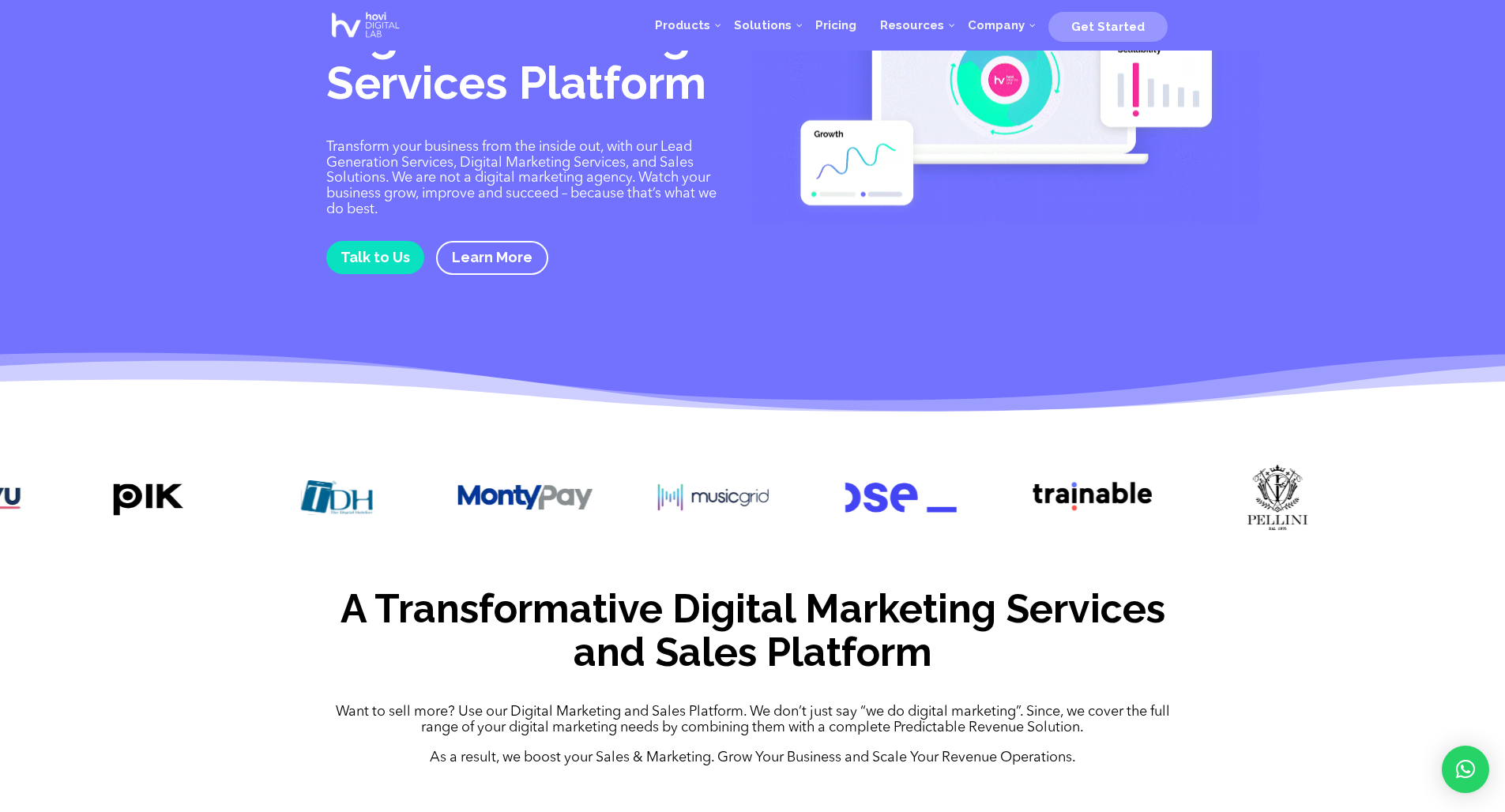
drag, startPoint x: 1197, startPoint y: 485, endPoint x: 674, endPoint y: 494, distance: 523.1
